Goal: Transaction & Acquisition: Purchase product/service

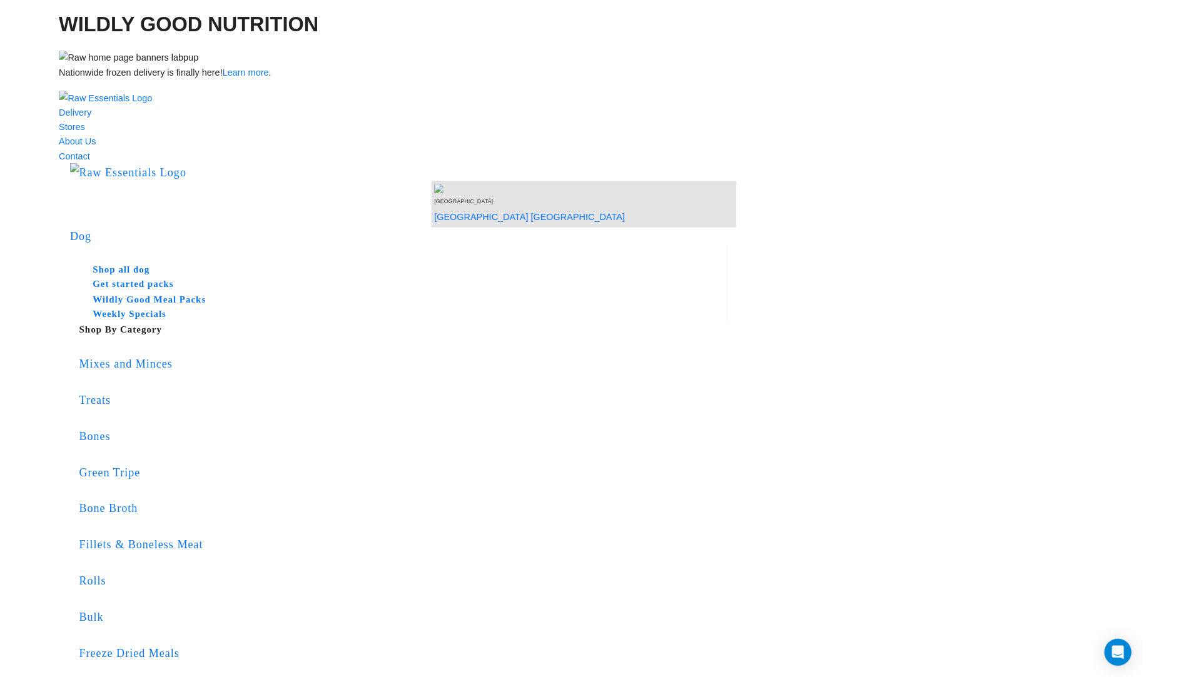
scroll to position [1069, 0]
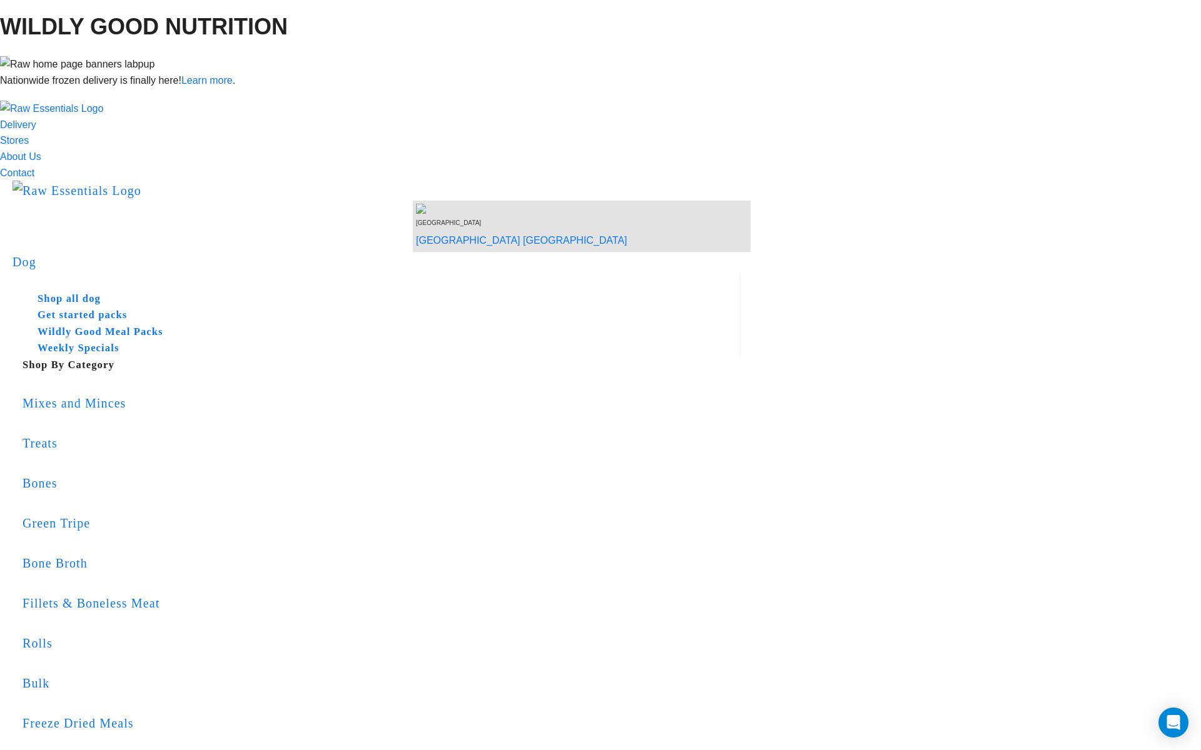
copy div "Your order meets the minimum shipping weight requirement."
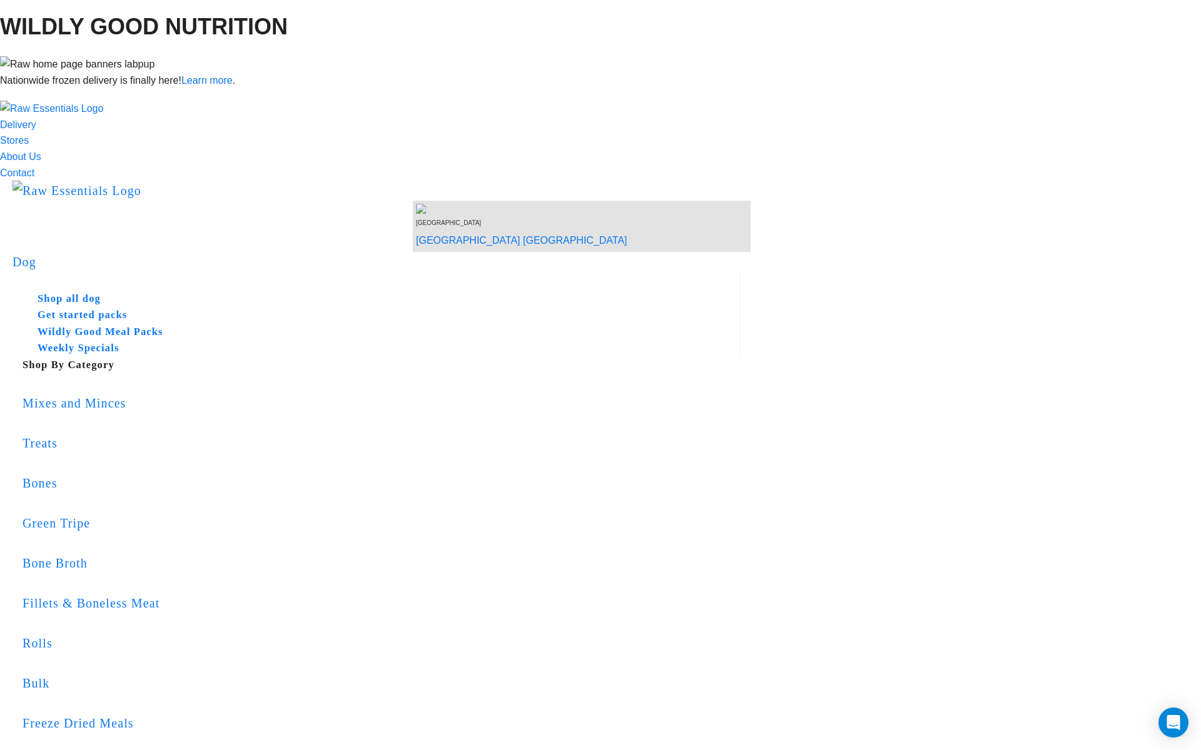
click at [533, 497] on link "Green Tripe" at bounding box center [382, 524] width 718 height 54
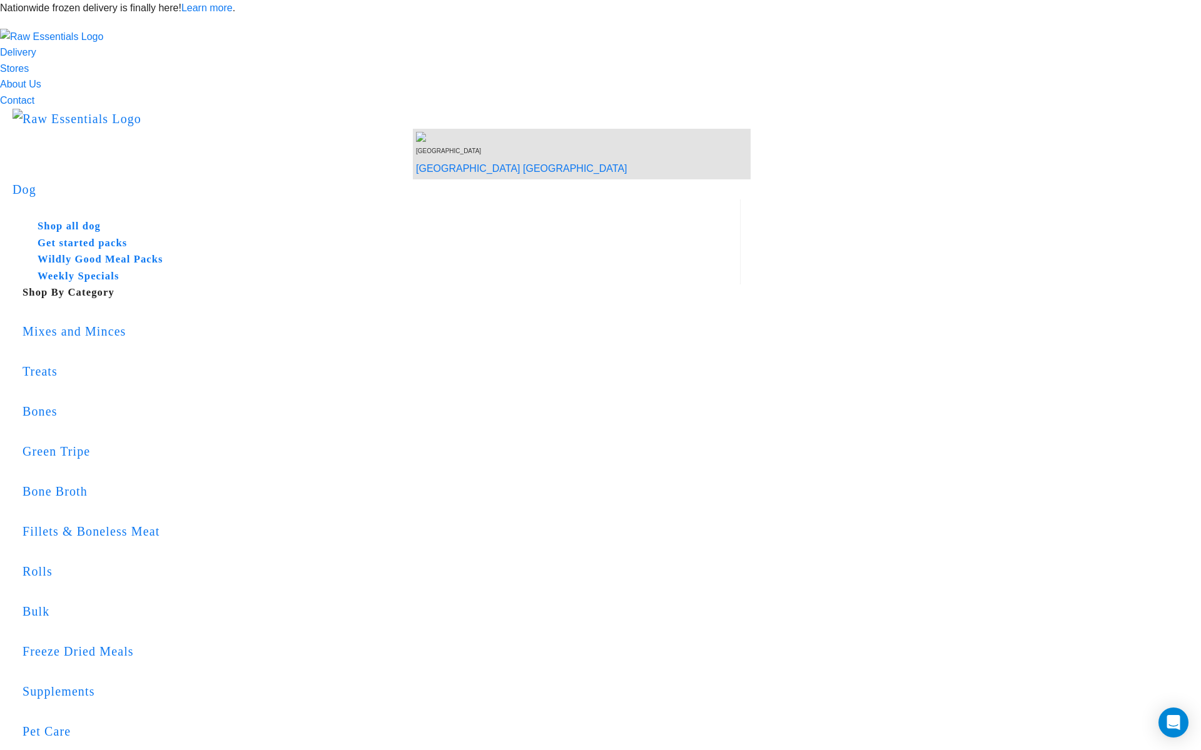
drag, startPoint x: 859, startPoint y: 392, endPoint x: 947, endPoint y: 393, distance: 88.2
copy div "Your order needs to weigh"
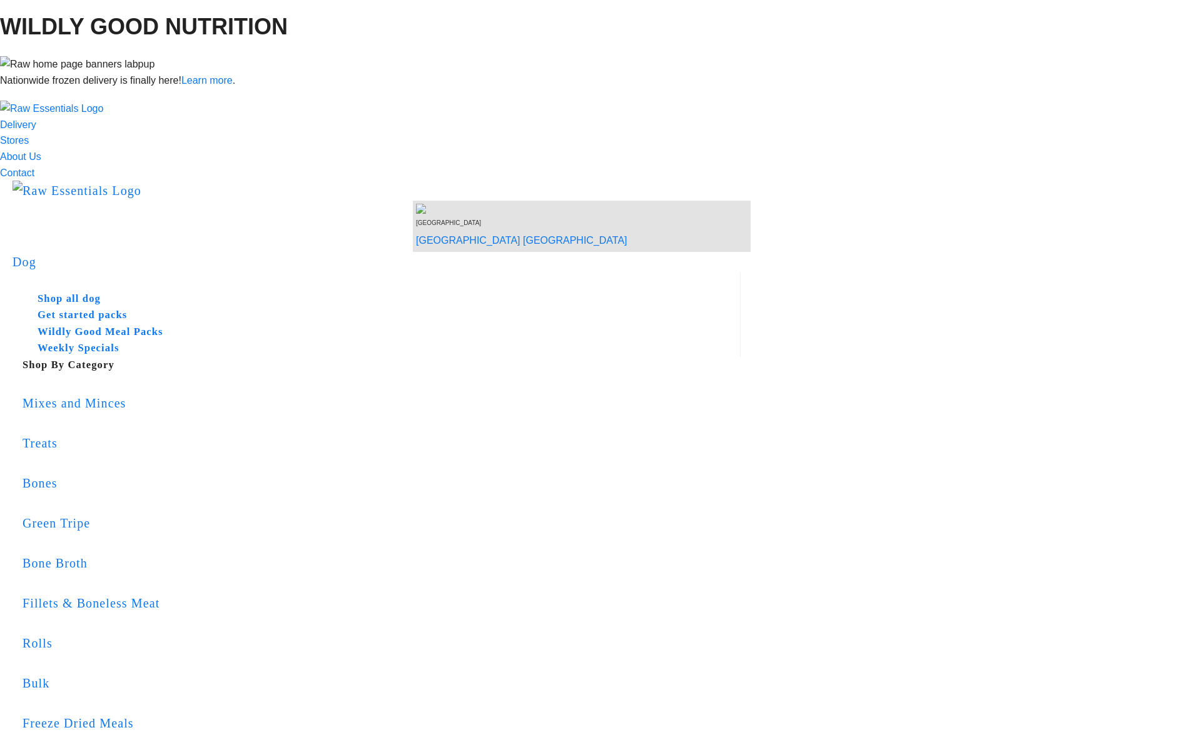
click at [36, 119] on link "Delivery" at bounding box center [18, 124] width 36 height 11
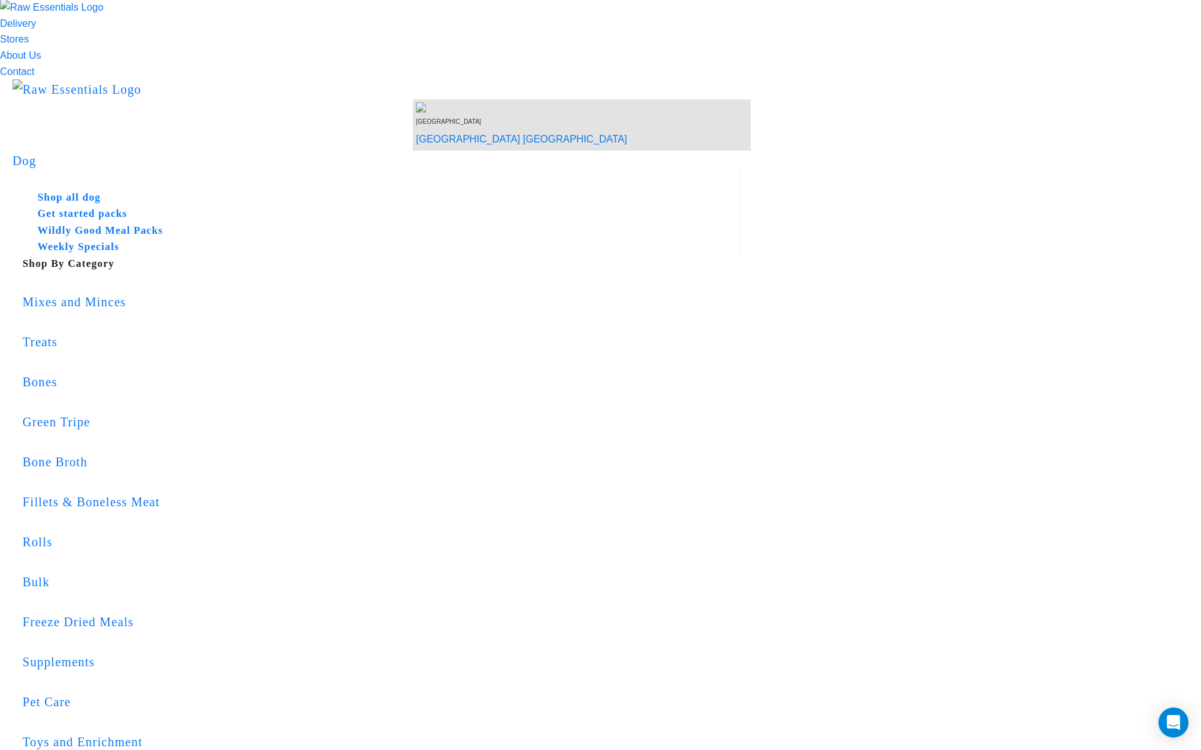
scroll to position [103, 0]
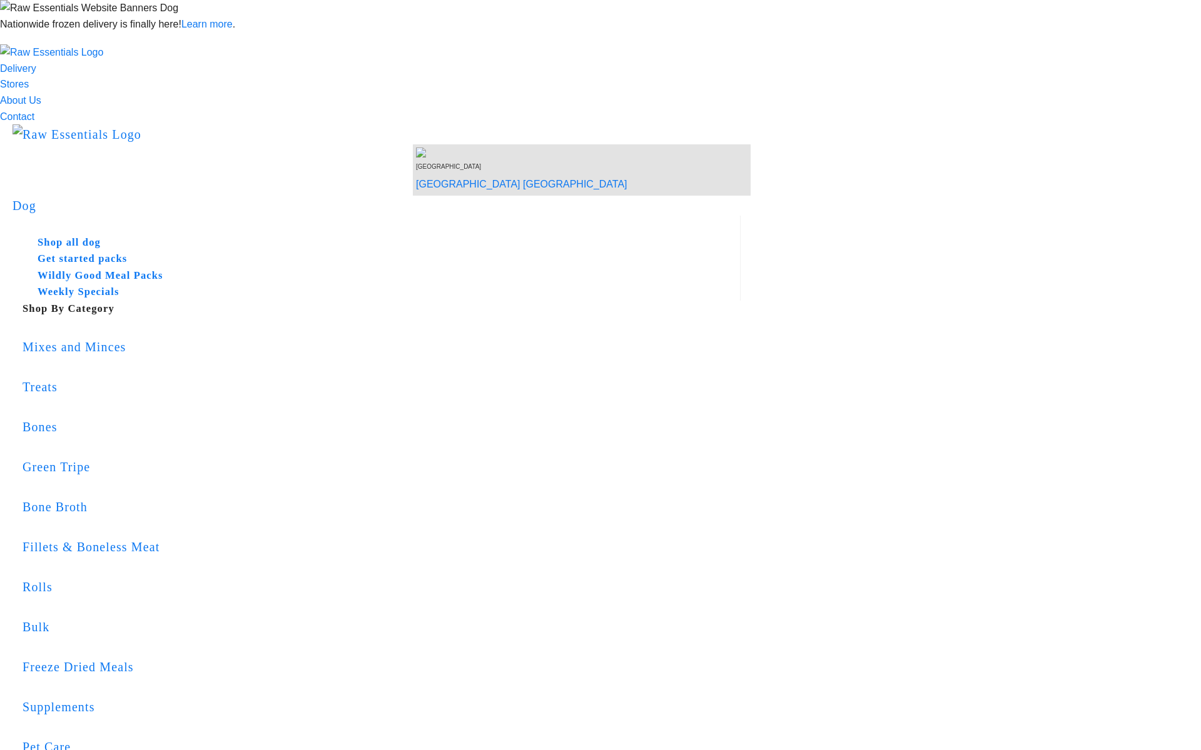
type input "1010"
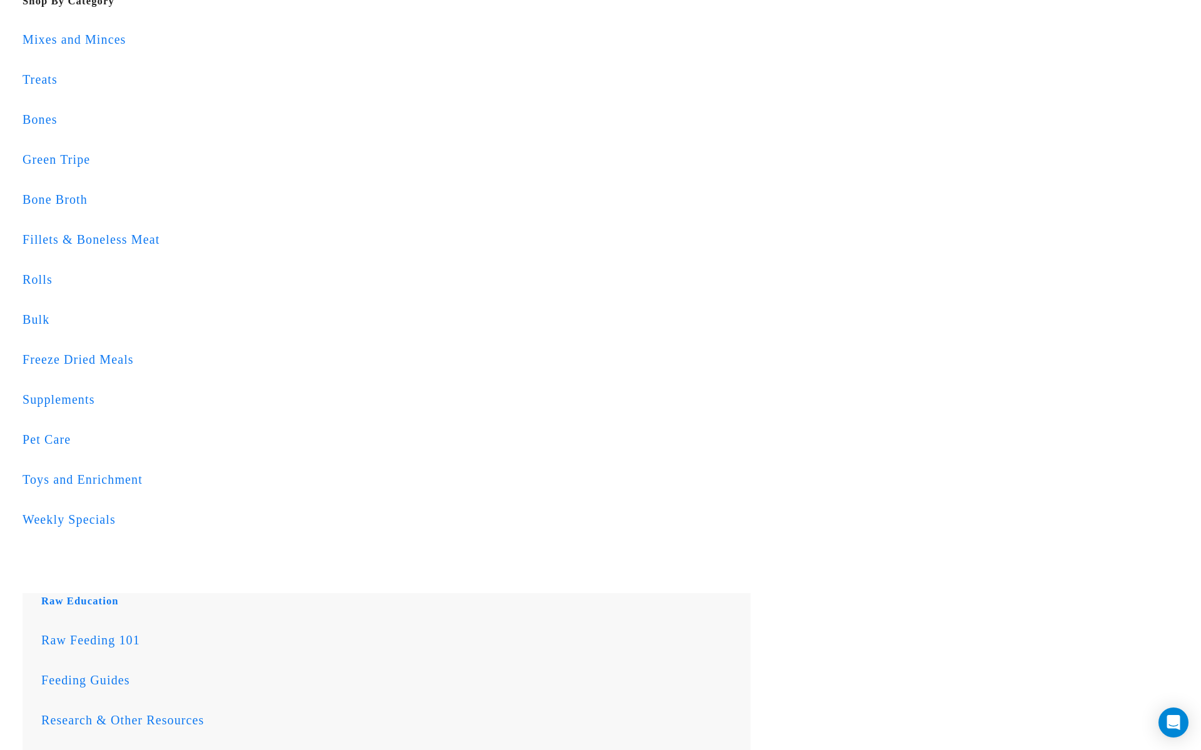
scroll to position [298, 0]
